Goal: Register for event/course

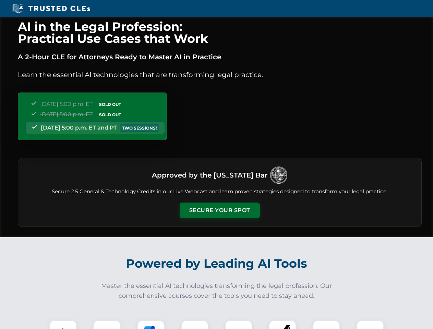
click at [219, 210] on button "Secure Your Spot" at bounding box center [220, 211] width 80 height 16
click at [63, 325] on img at bounding box center [63, 334] width 20 height 20
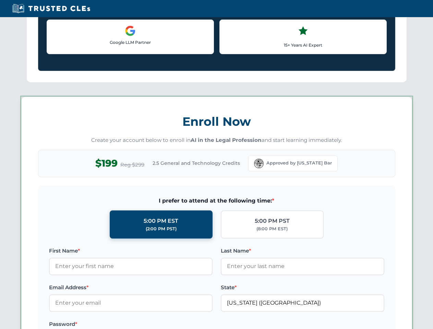
click at [151, 325] on label "Password *" at bounding box center [130, 324] width 163 height 8
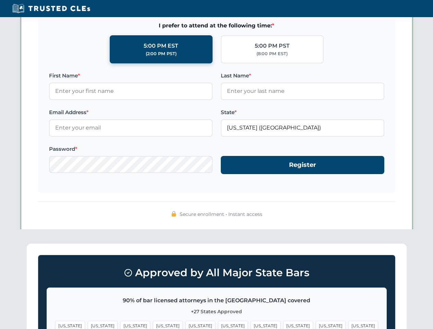
click at [316, 325] on span "[US_STATE]" at bounding box center [331, 326] width 30 height 10
